Goal: Find specific page/section: Find specific page/section

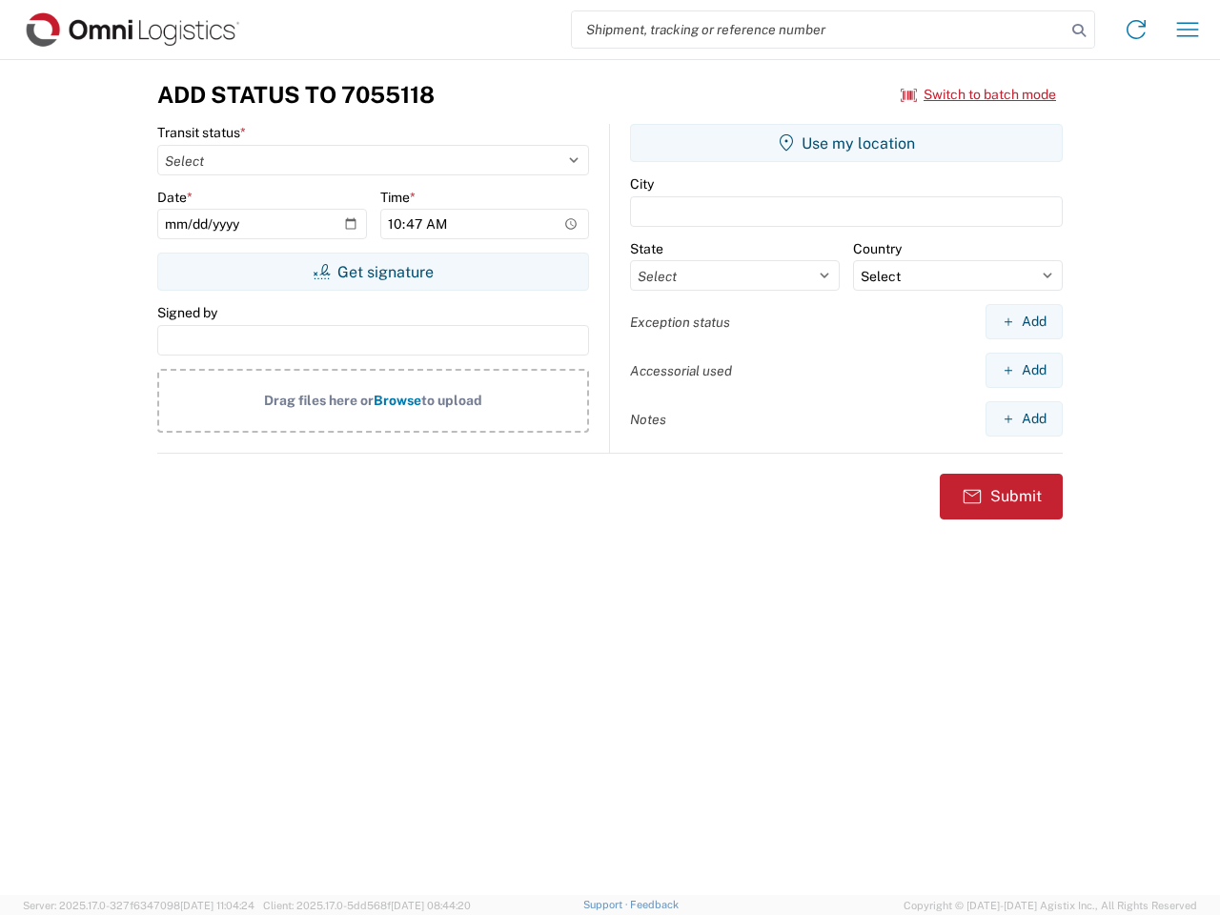
click at [819, 30] on input "search" at bounding box center [819, 29] width 494 height 36
click at [1079, 31] on icon at bounding box center [1079, 30] width 27 height 27
click at [1136, 30] on icon at bounding box center [1136, 29] width 31 height 31
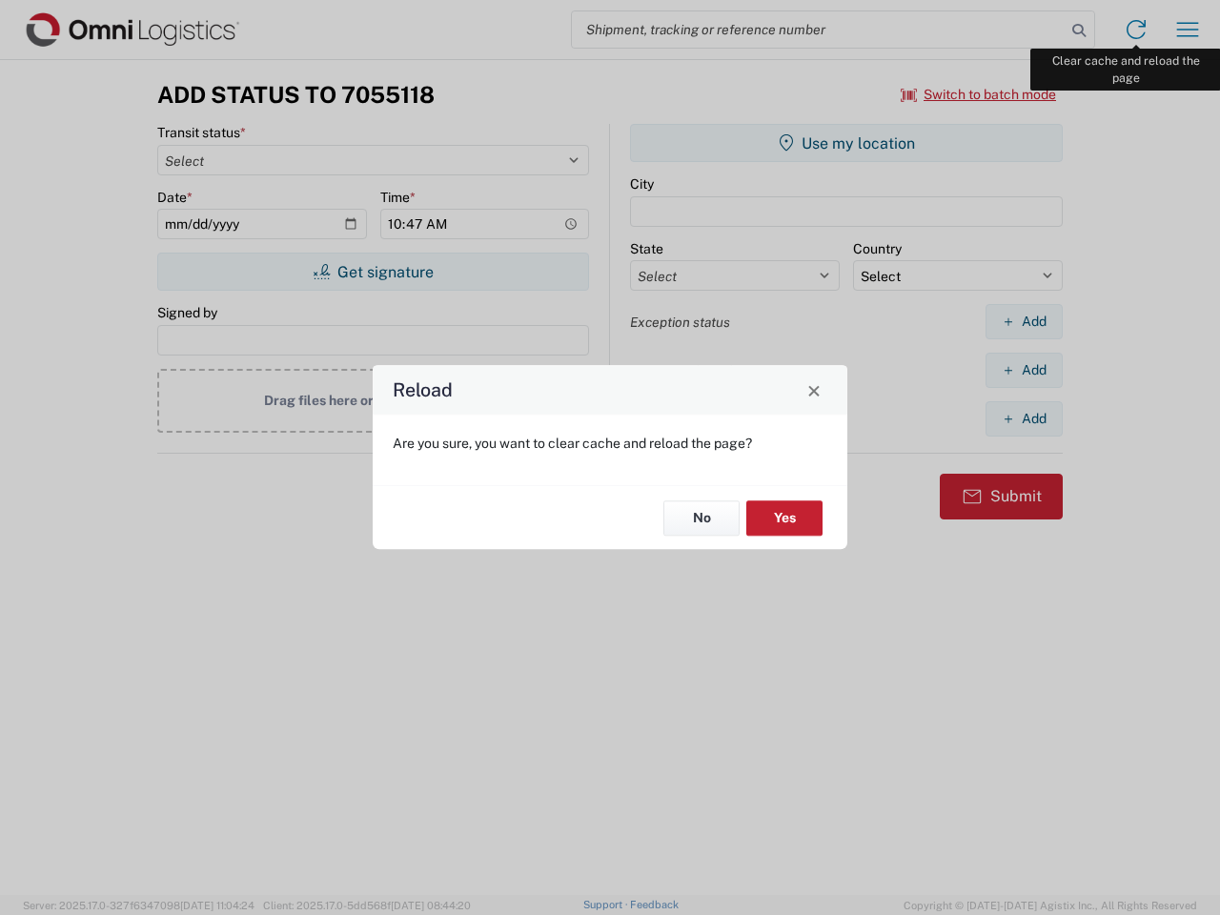
click at [1188, 30] on div "Reload Are you sure, you want to clear cache and reload the page? No Yes" at bounding box center [610, 457] width 1220 height 915
click at [979, 94] on div "Reload Are you sure, you want to clear cache and reload the page? No Yes" at bounding box center [610, 457] width 1220 height 915
click at [373, 272] on div "Reload Are you sure, you want to clear cache and reload the page? No Yes" at bounding box center [610, 457] width 1220 height 915
click at [847, 143] on div "Reload Are you sure, you want to clear cache and reload the page? No Yes" at bounding box center [610, 457] width 1220 height 915
click at [1024, 321] on div "Reload Are you sure, you want to clear cache and reload the page? No Yes" at bounding box center [610, 457] width 1220 height 915
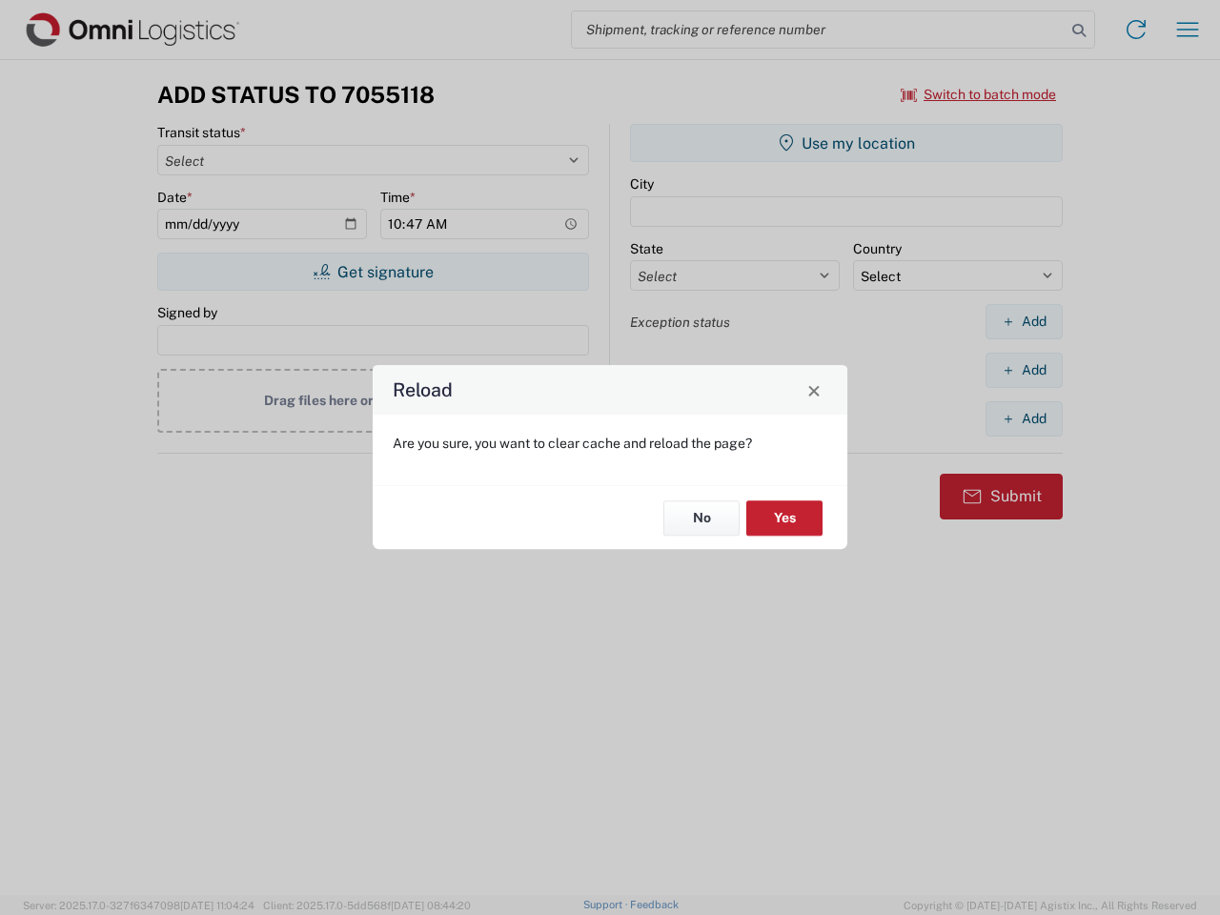
click at [1024, 370] on div "Reload Are you sure, you want to clear cache and reload the page? No Yes" at bounding box center [610, 457] width 1220 height 915
click at [1024, 419] on div "Reload Are you sure, you want to clear cache and reload the page? No Yes" at bounding box center [610, 457] width 1220 height 915
